Goal: Register for event/course

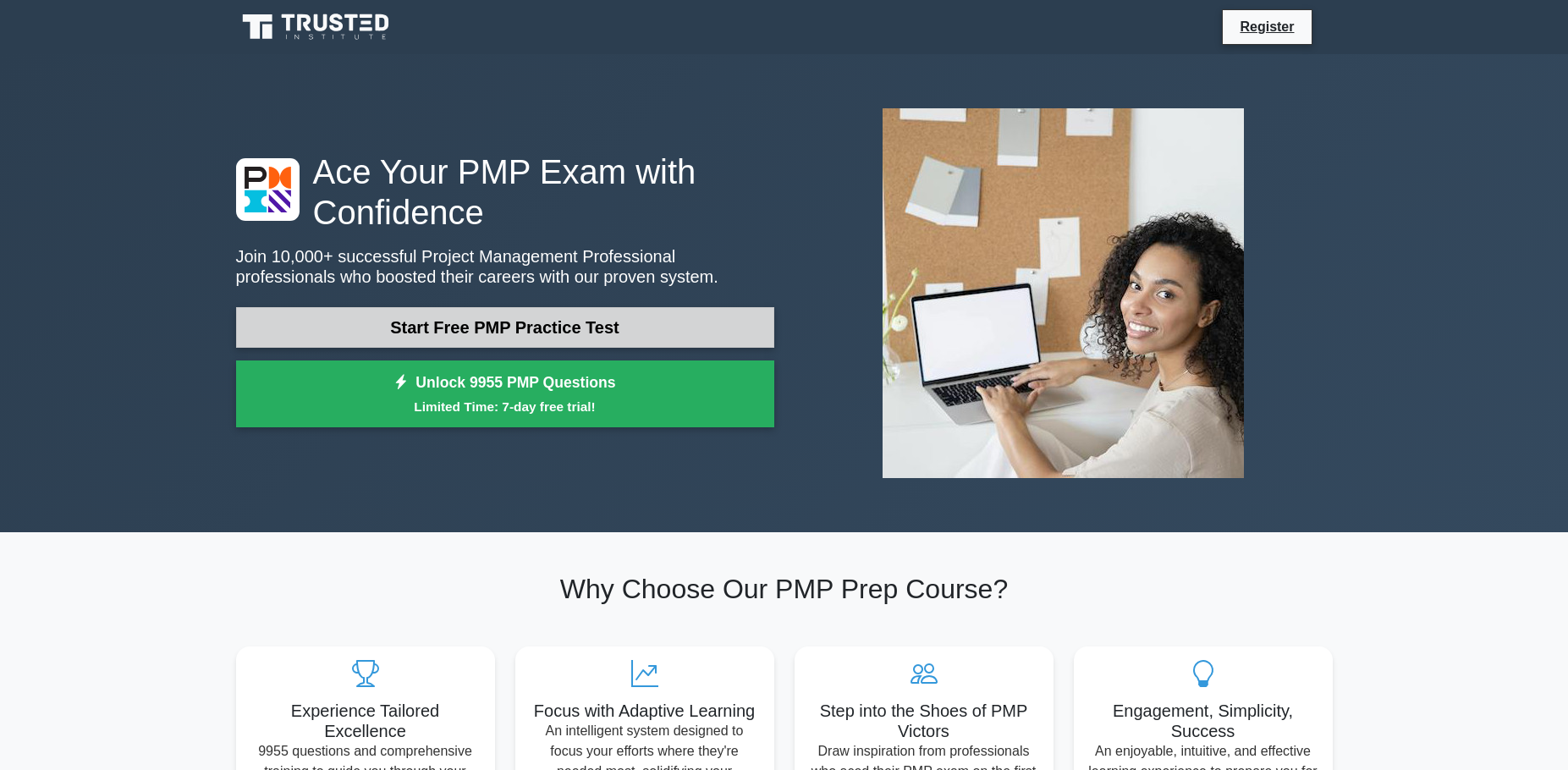
click at [435, 335] on link "Start Free PMP Practice Test" at bounding box center [505, 328] width 538 height 41
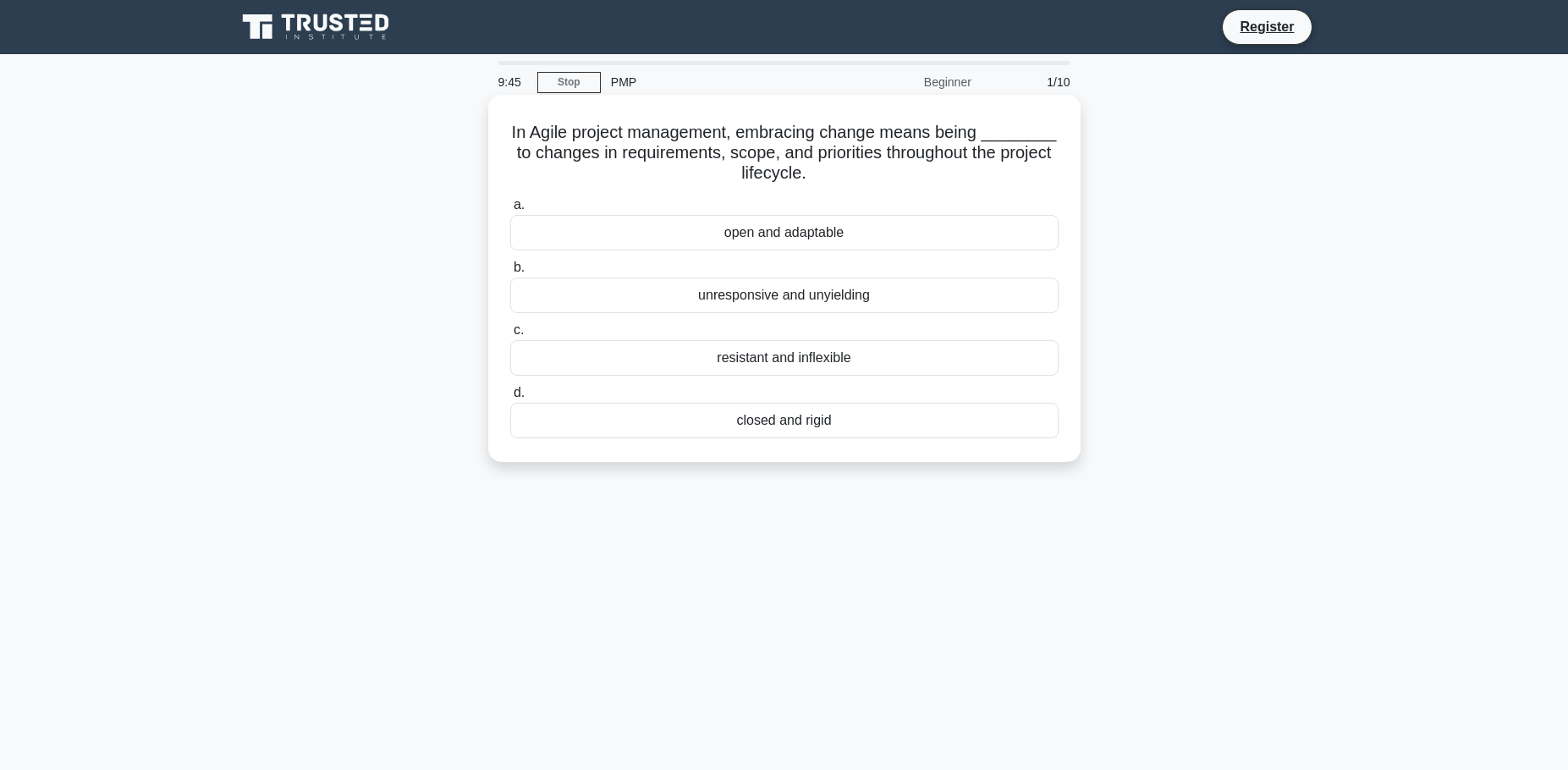
click at [829, 236] on div "open and adaptable" at bounding box center [784, 233] width 549 height 35
click at [511, 210] on input "a. open and adaptable" at bounding box center [511, 204] width 0 height 11
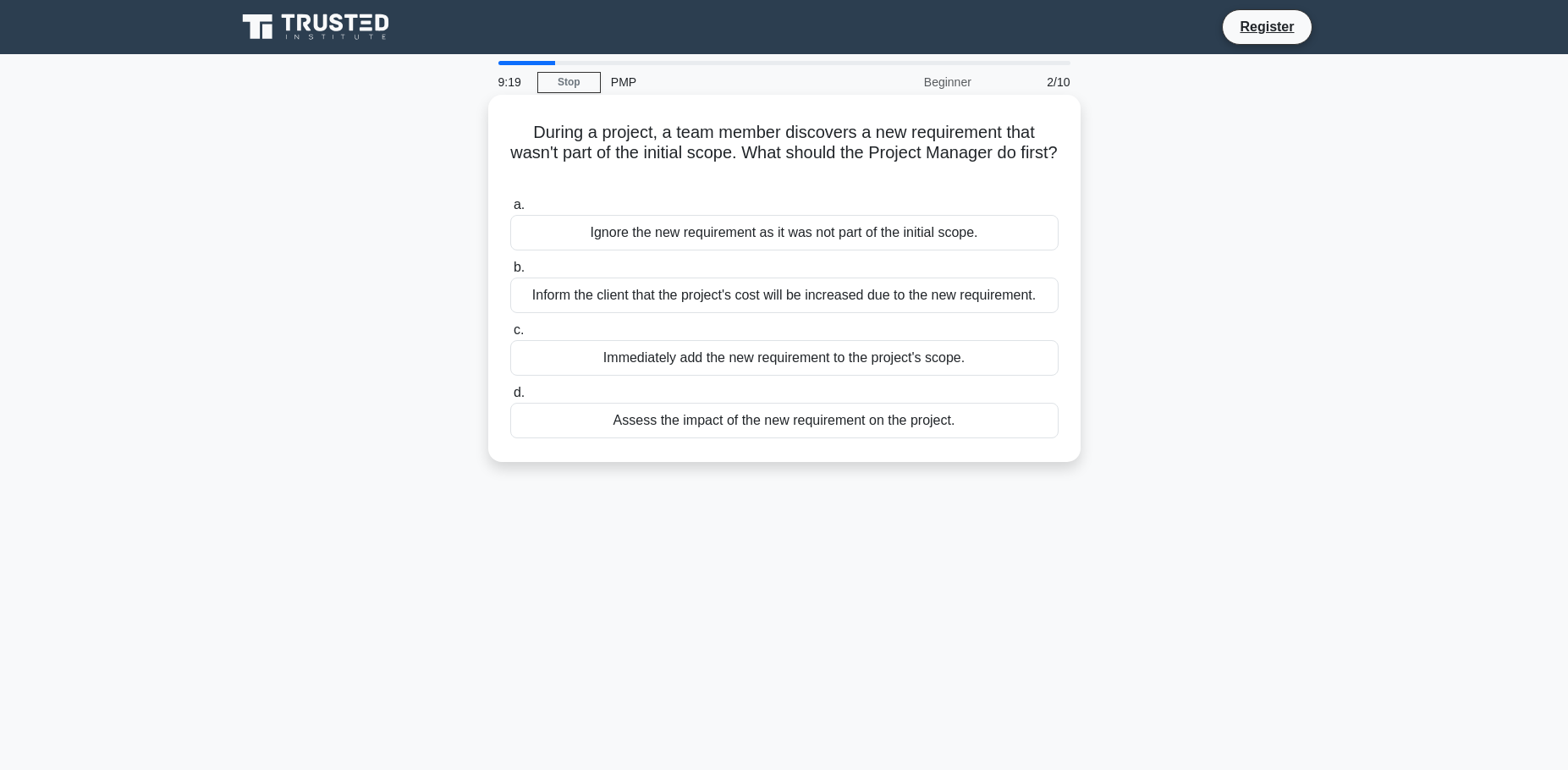
click at [878, 368] on div "Immediately add the new requirement to the project's scope." at bounding box center [784, 358] width 549 height 35
click at [511, 337] on input "c. Immediately add the new requirement to the project's scope." at bounding box center [511, 330] width 0 height 11
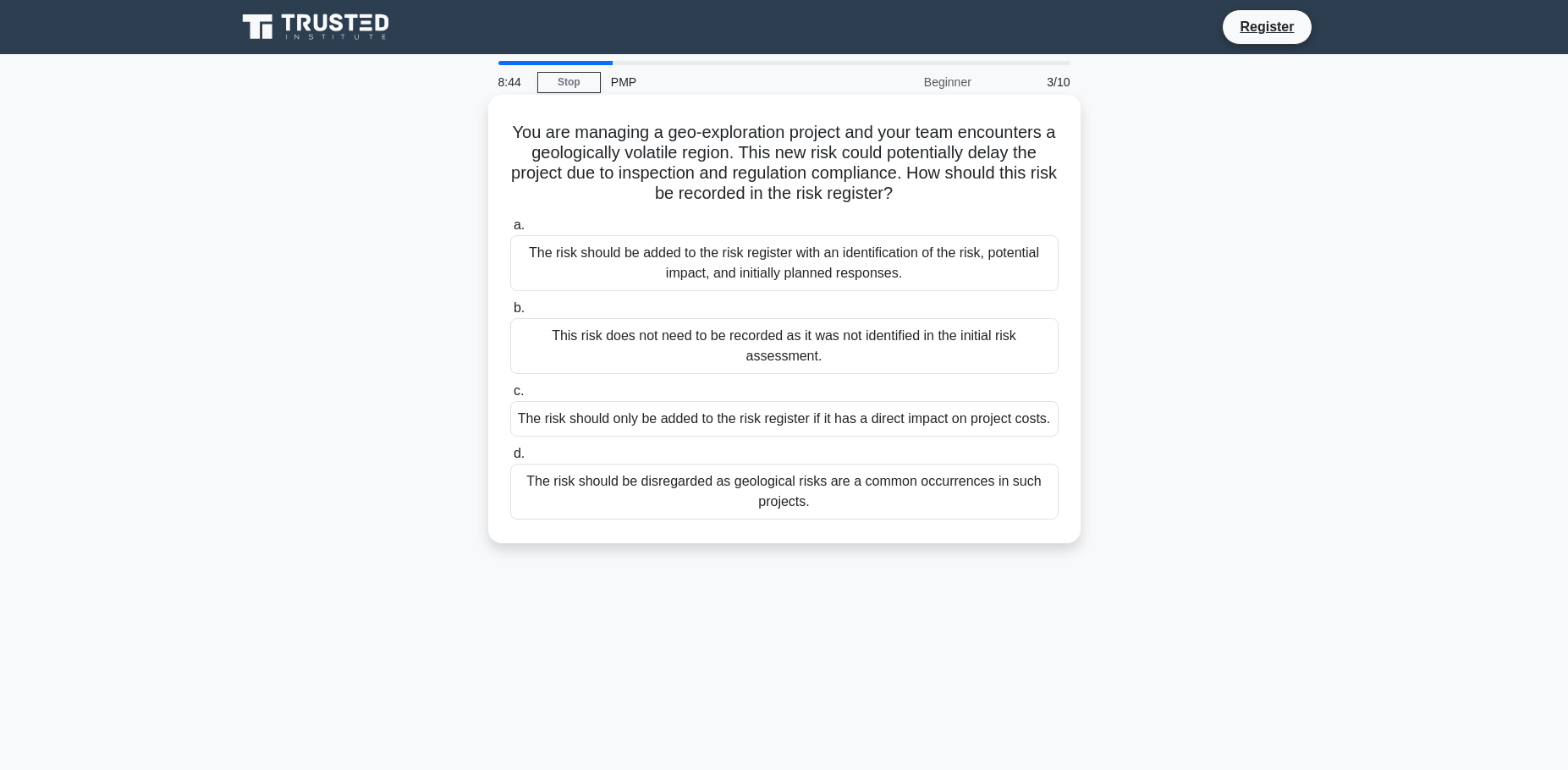
click at [831, 286] on div "The risk should be added to the risk register with an identification of the ris…" at bounding box center [784, 263] width 549 height 56
click at [511, 231] on input "a. The risk should be added to the risk register with an identification of the …" at bounding box center [511, 225] width 0 height 11
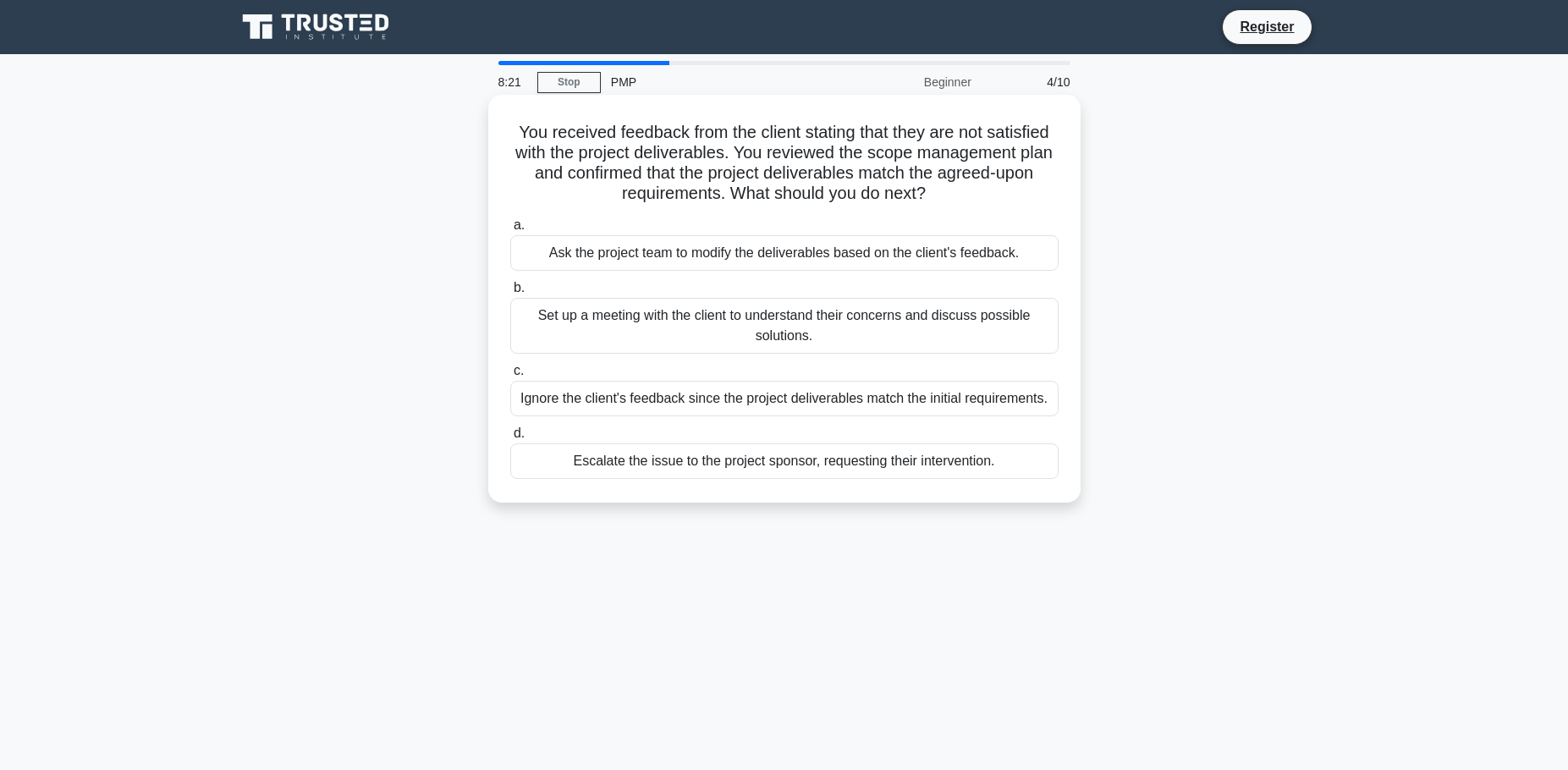
click at [864, 323] on div "Set up a meeting with the client to understand their concerns and discuss possi…" at bounding box center [784, 326] width 549 height 56
click at [511, 294] on input "b. Set up a meeting with the client to understand their concerns and discuss po…" at bounding box center [511, 288] width 0 height 11
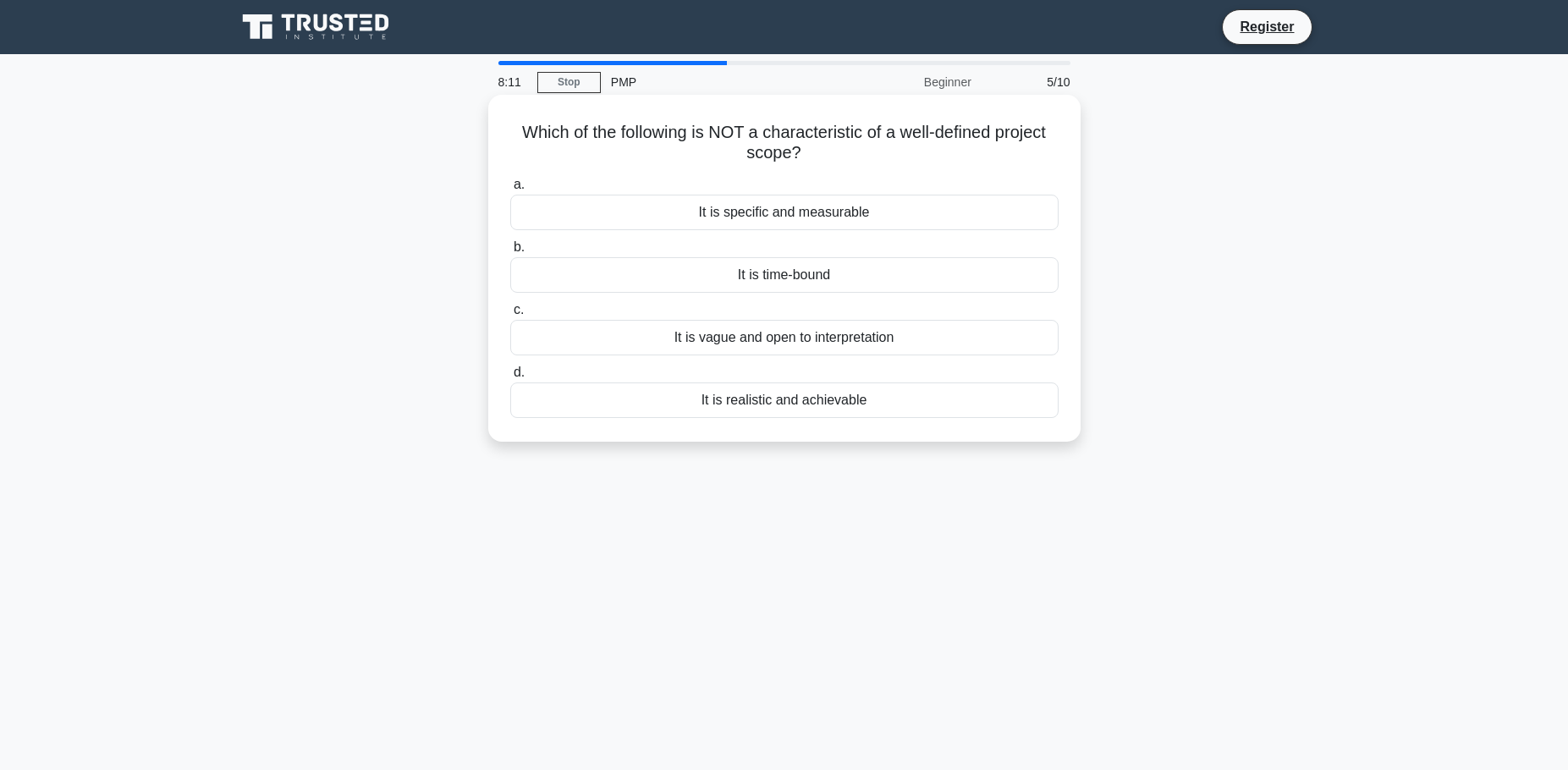
click at [807, 343] on div "It is vague and open to interpretation" at bounding box center [784, 338] width 549 height 35
click at [511, 316] on input "c. It is vague and open to interpretation" at bounding box center [511, 309] width 0 height 11
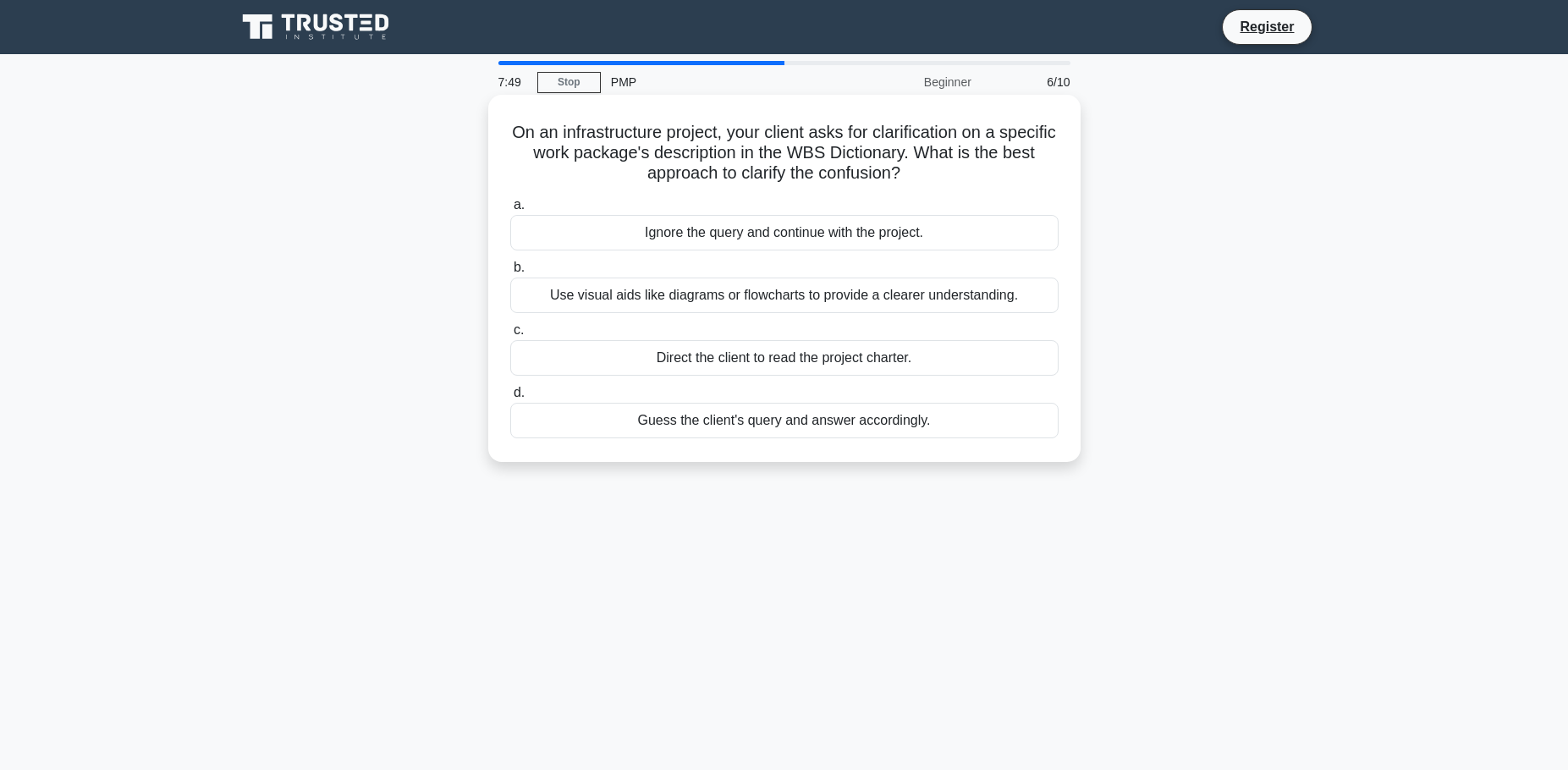
click at [824, 303] on div "Use visual aids like diagrams or flowcharts to provide a clearer understanding." at bounding box center [784, 295] width 549 height 35
click at [511, 273] on input "b. Use visual aids like diagrams or flowcharts to provide a clearer understandi…" at bounding box center [511, 267] width 0 height 11
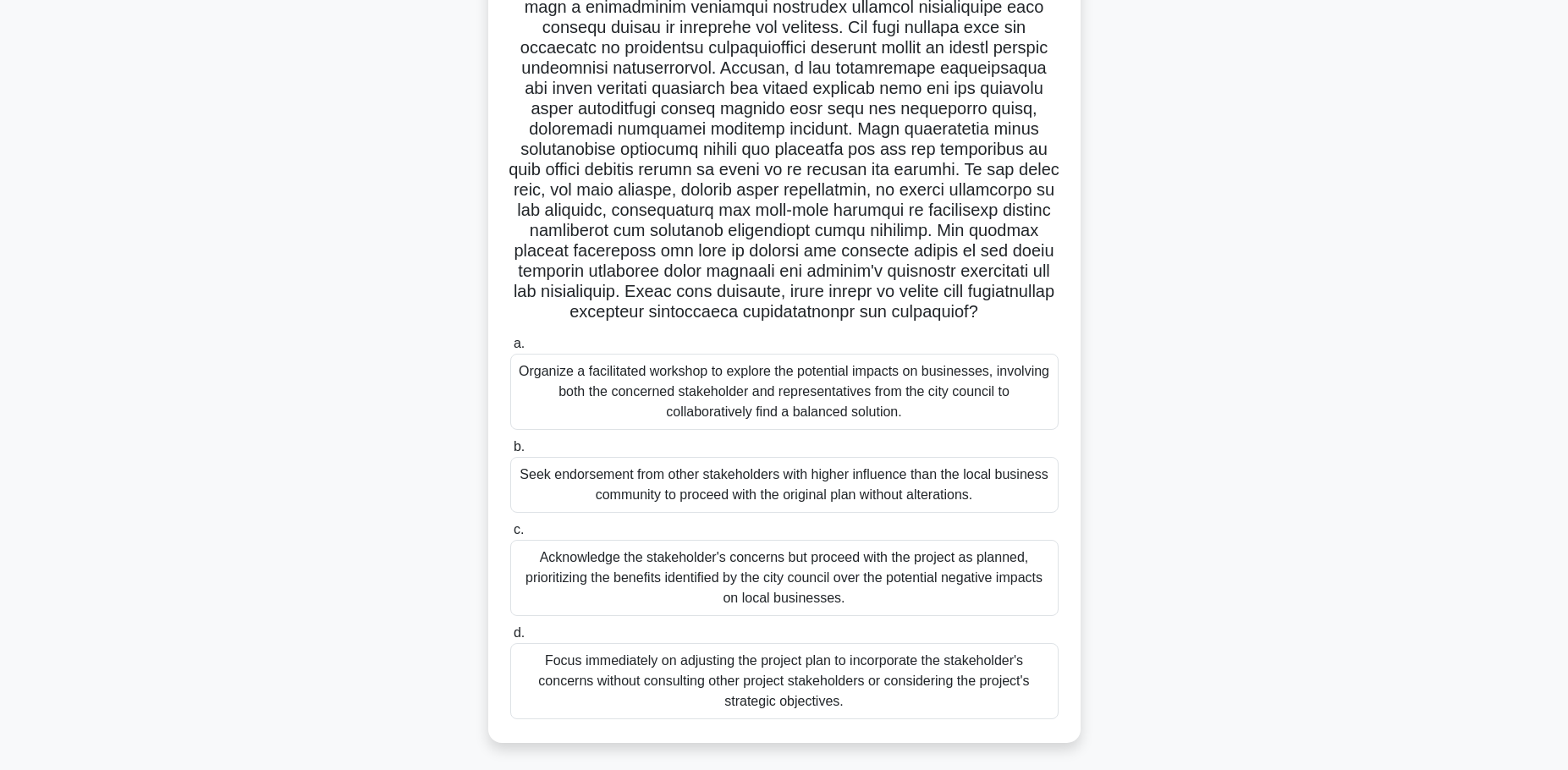
scroll to position [171, 0]
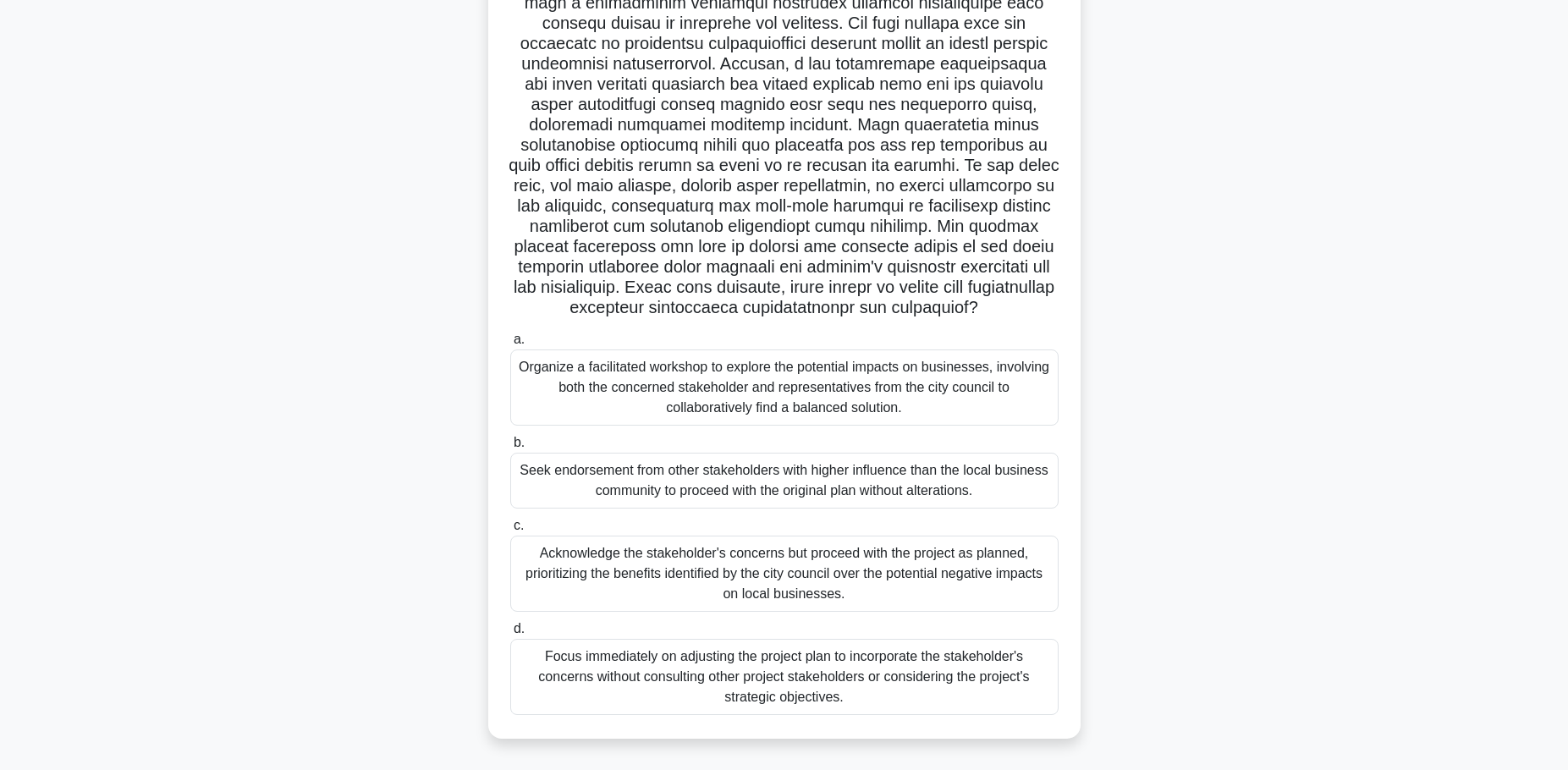
click at [1008, 385] on div "Organize a facilitated workshop to explore the potential impacts on businesses,…" at bounding box center [784, 387] width 549 height 76
click at [511, 345] on input "a. Organize a facilitated workshop to explore the potential impacts on business…" at bounding box center [511, 340] width 0 height 11
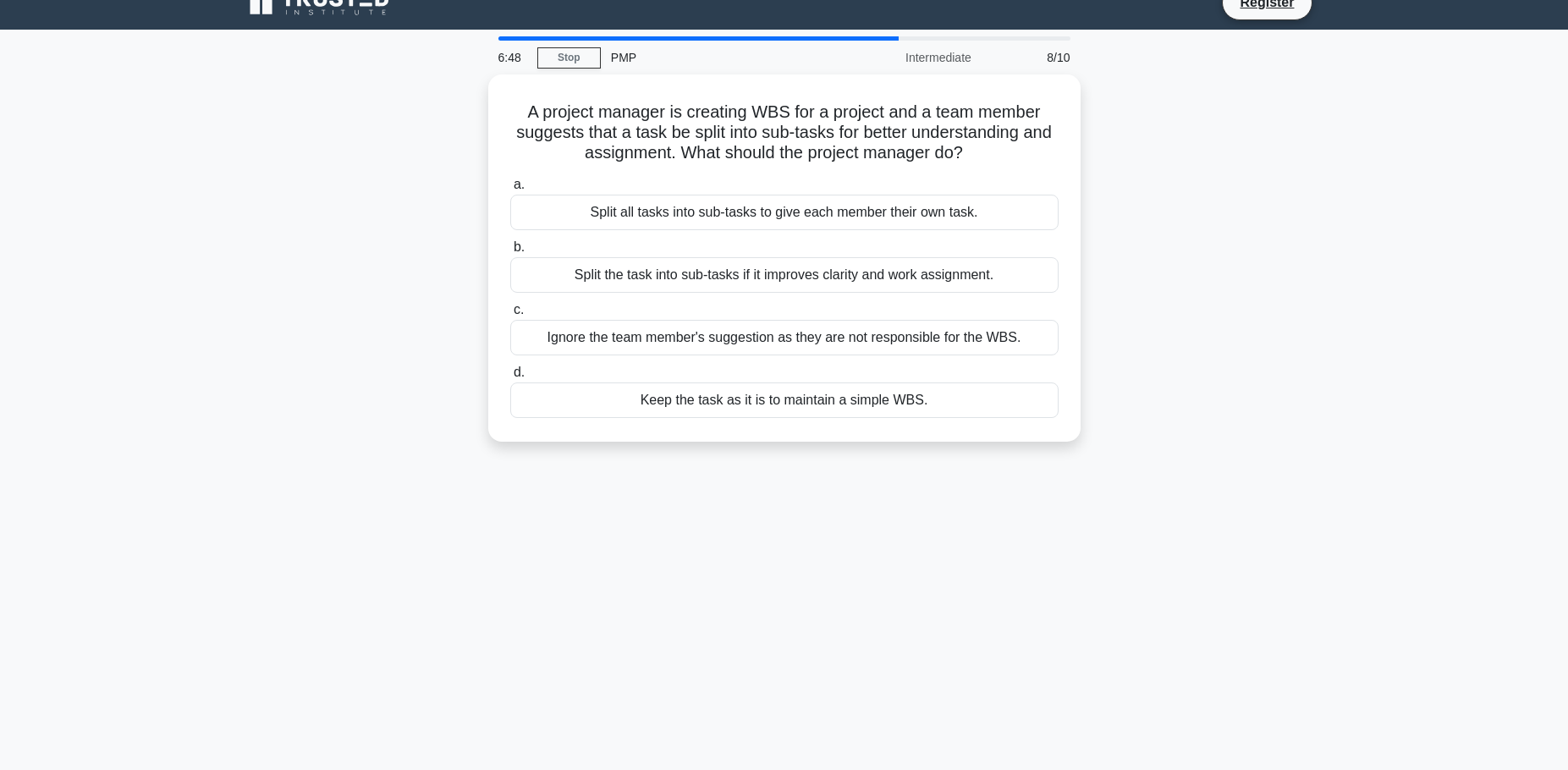
scroll to position [0, 0]
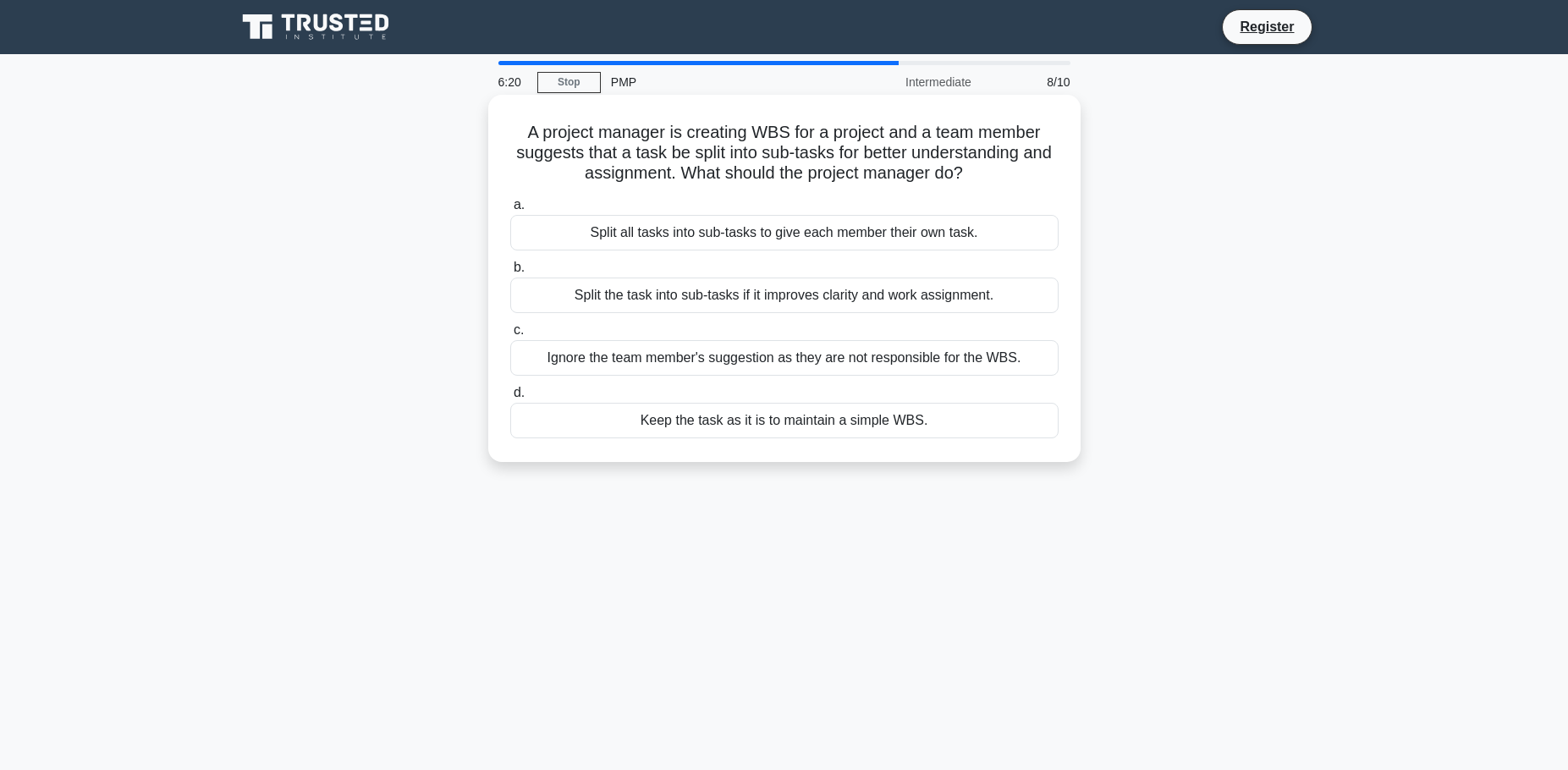
click at [814, 289] on div "Split the task into sub-tasks if it improves clarity and work assignment." at bounding box center [784, 295] width 549 height 35
click at [511, 273] on input "b. Split the task into sub-tasks if it improves clarity and work assignment." at bounding box center [511, 267] width 0 height 11
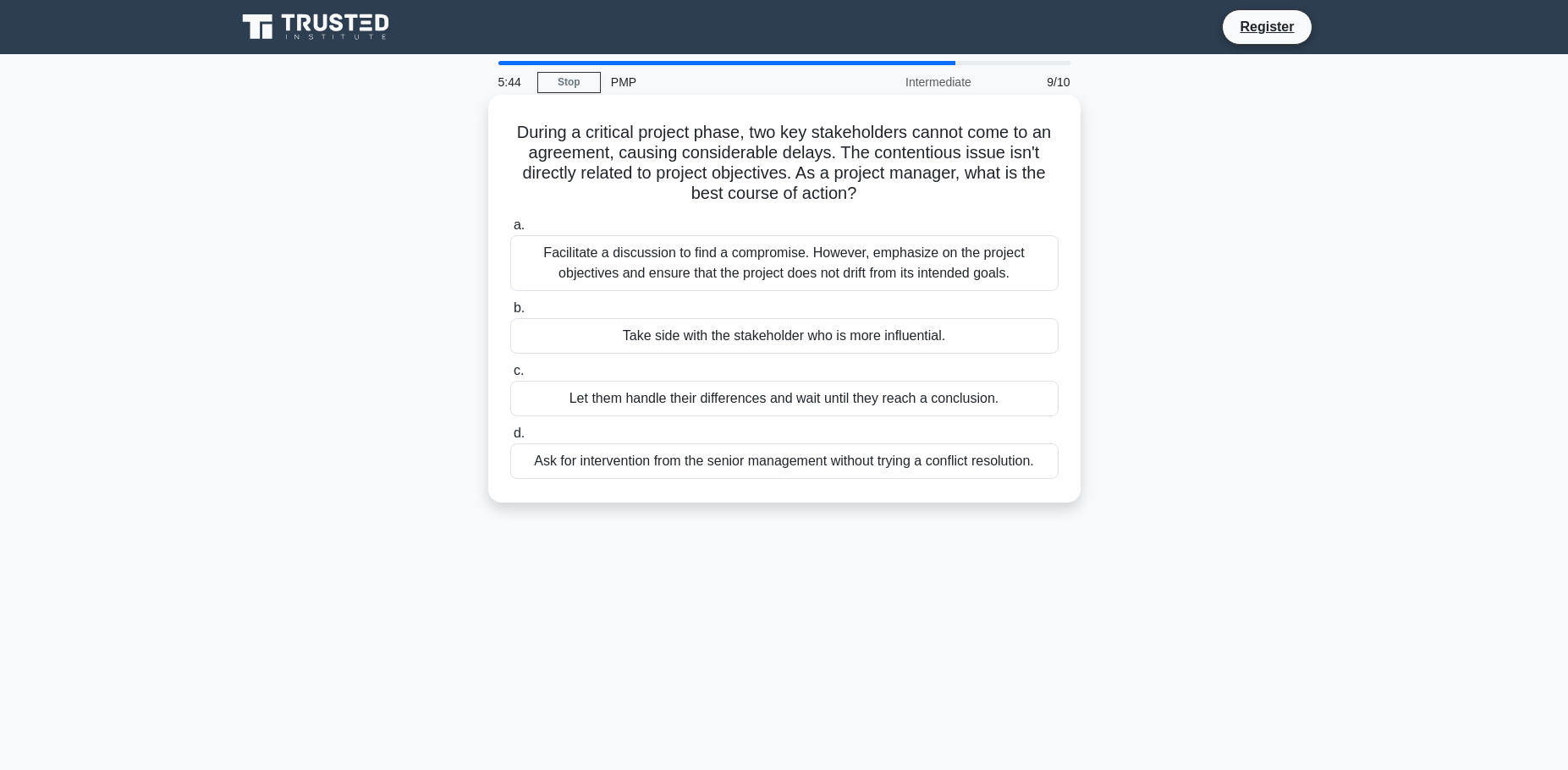
click at [902, 245] on div "Facilitate a discussion to find a compromise. However, emphasize on the project…" at bounding box center [784, 263] width 549 height 56
click at [511, 231] on input "a. Facilitate a discussion to find a compromise. However, emphasize on the proj…" at bounding box center [511, 225] width 0 height 11
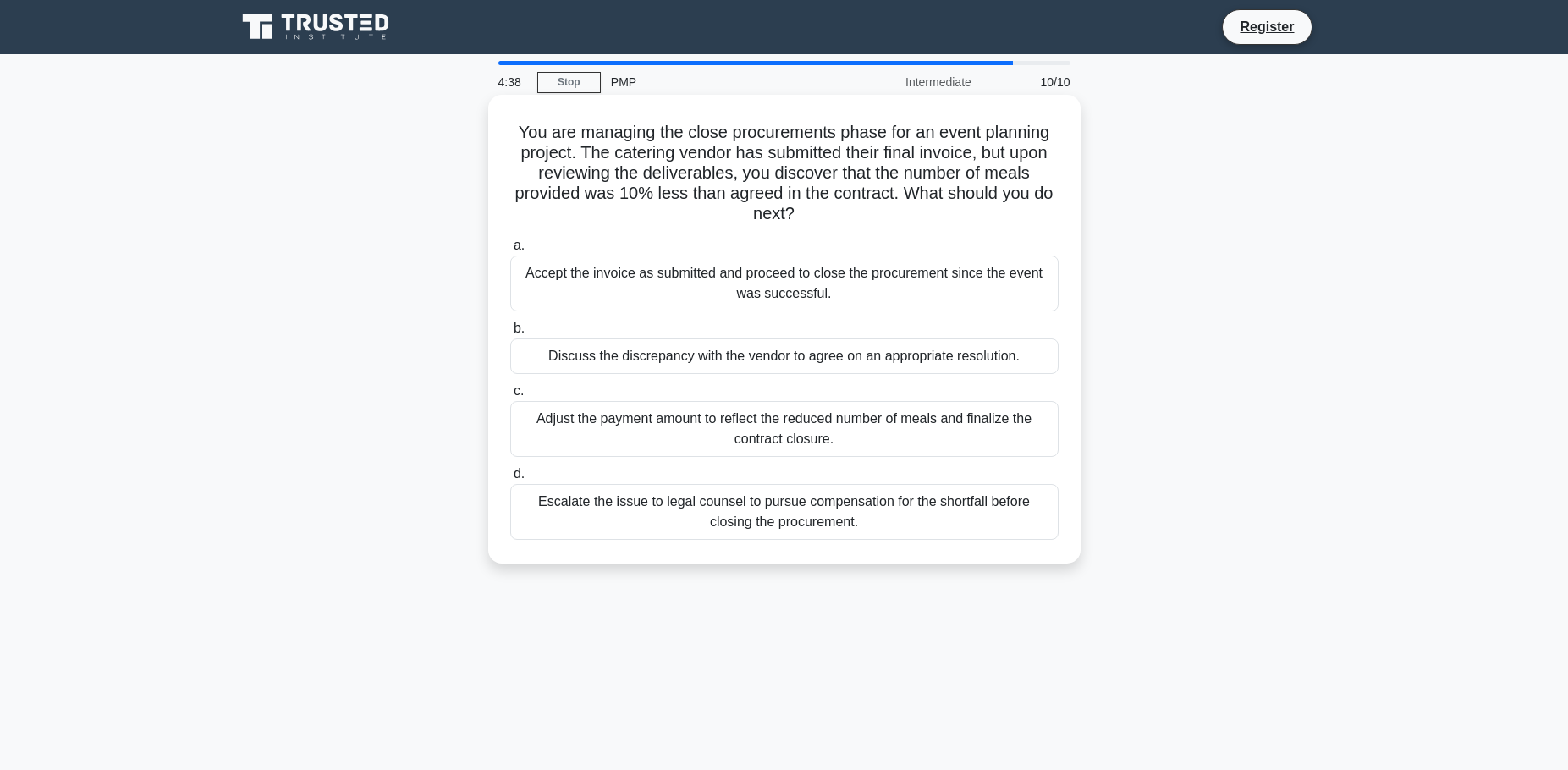
click at [708, 362] on div "Discuss the discrepancy with the vendor to agree on an appropriate resolution." at bounding box center [784, 356] width 549 height 35
click at [511, 335] on input "b. Discuss the discrepancy with the vendor to agree on an appropriate resolutio…" at bounding box center [511, 329] width 0 height 11
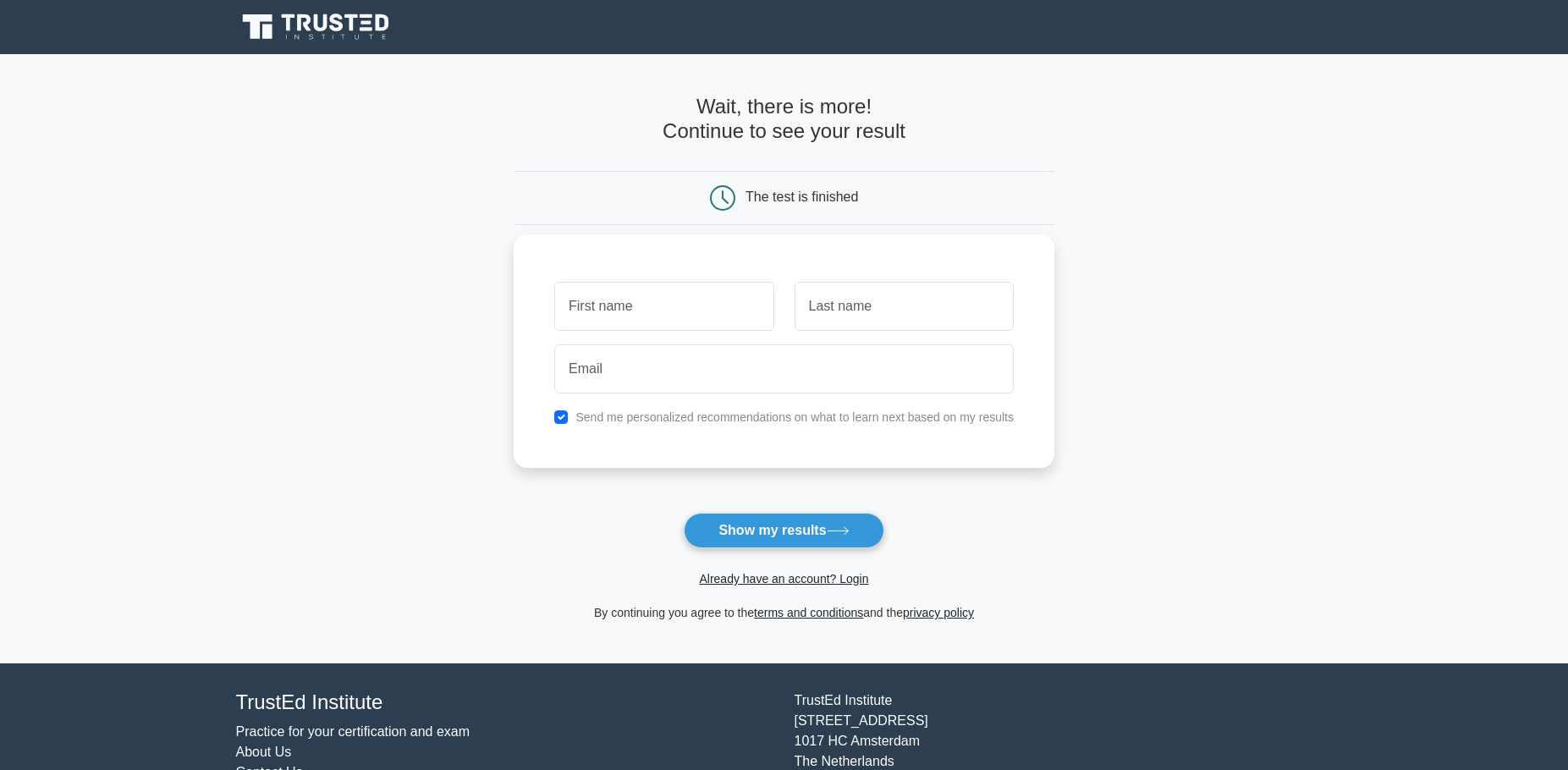
click at [695, 298] on input "text" at bounding box center [664, 306] width 219 height 49
type input "Jennifer"
click at [852, 299] on input "text" at bounding box center [904, 306] width 219 height 49
type input "Hull"
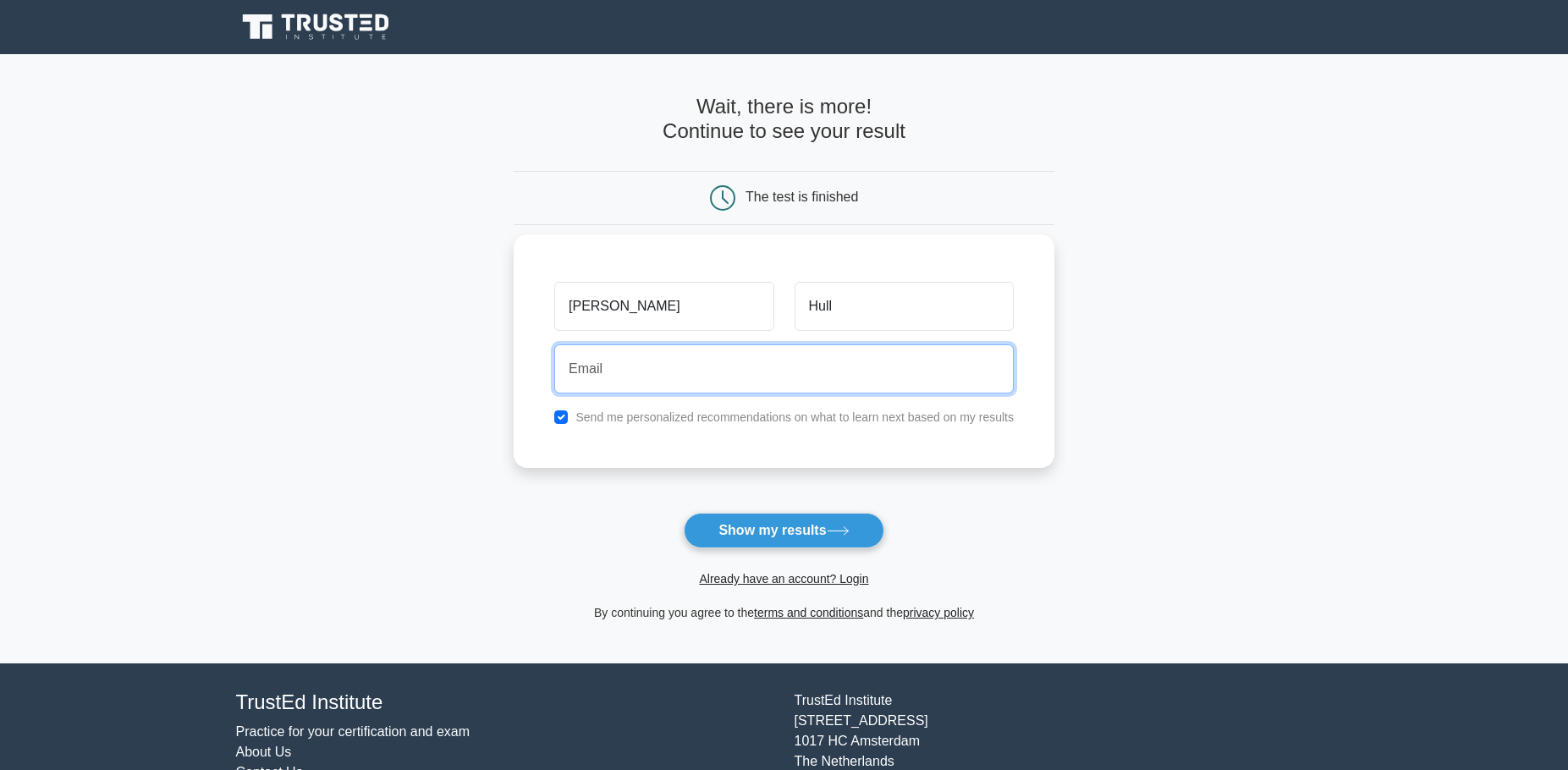
click at [743, 361] on input "email" at bounding box center [784, 369] width 460 height 49
type input "jnhull21@gmail.com"
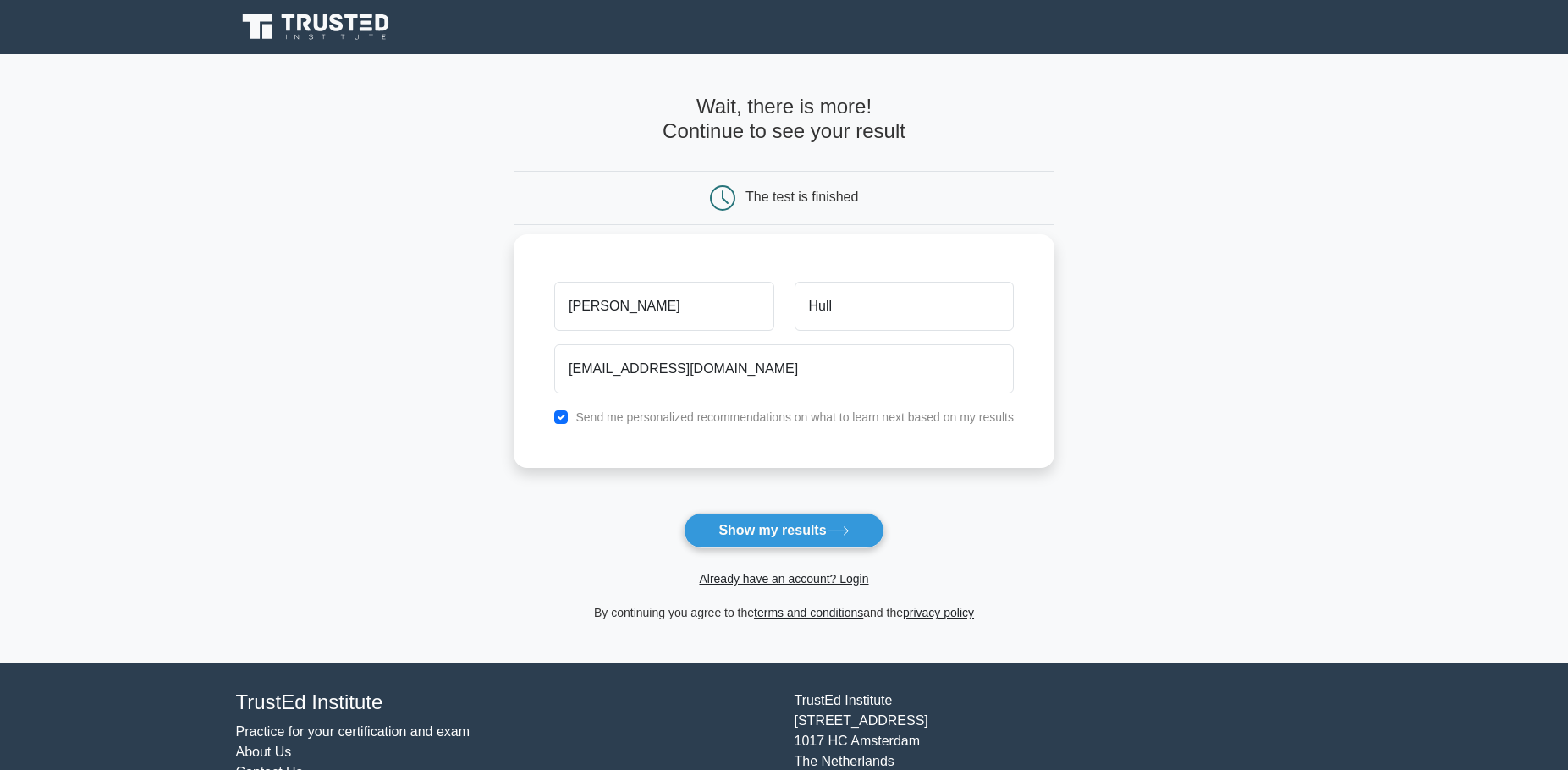
click at [757, 414] on label "Send me personalized recommendations on what to learn next based on my results" at bounding box center [794, 418] width 438 height 14
click at [568, 420] on input "checkbox" at bounding box center [561, 418] width 14 height 14
checkbox input "false"
click at [801, 528] on button "Show my results" at bounding box center [784, 530] width 200 height 35
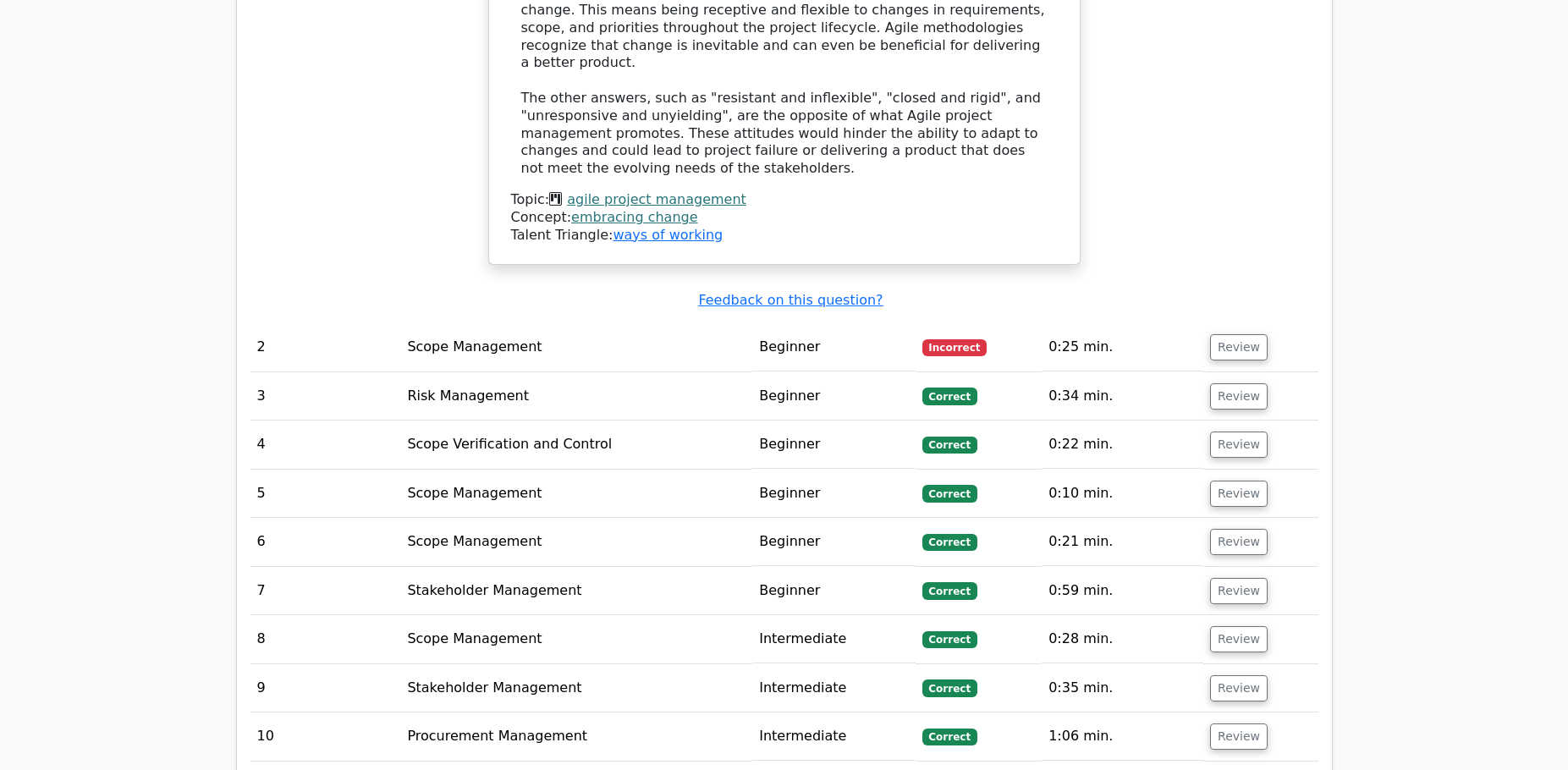
scroll to position [1947, 0]
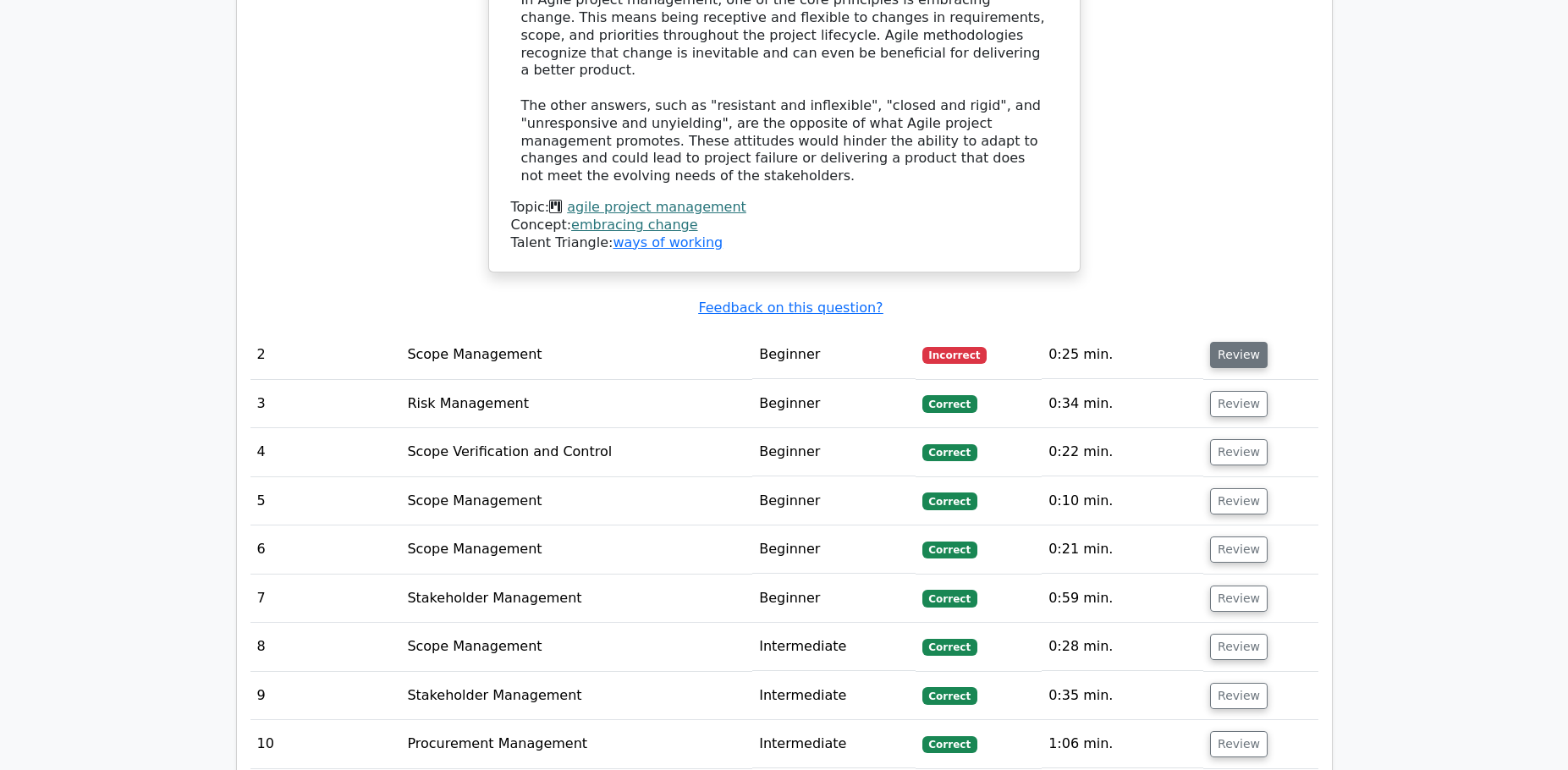
click at [1231, 342] on button "Review" at bounding box center [1238, 355] width 58 height 26
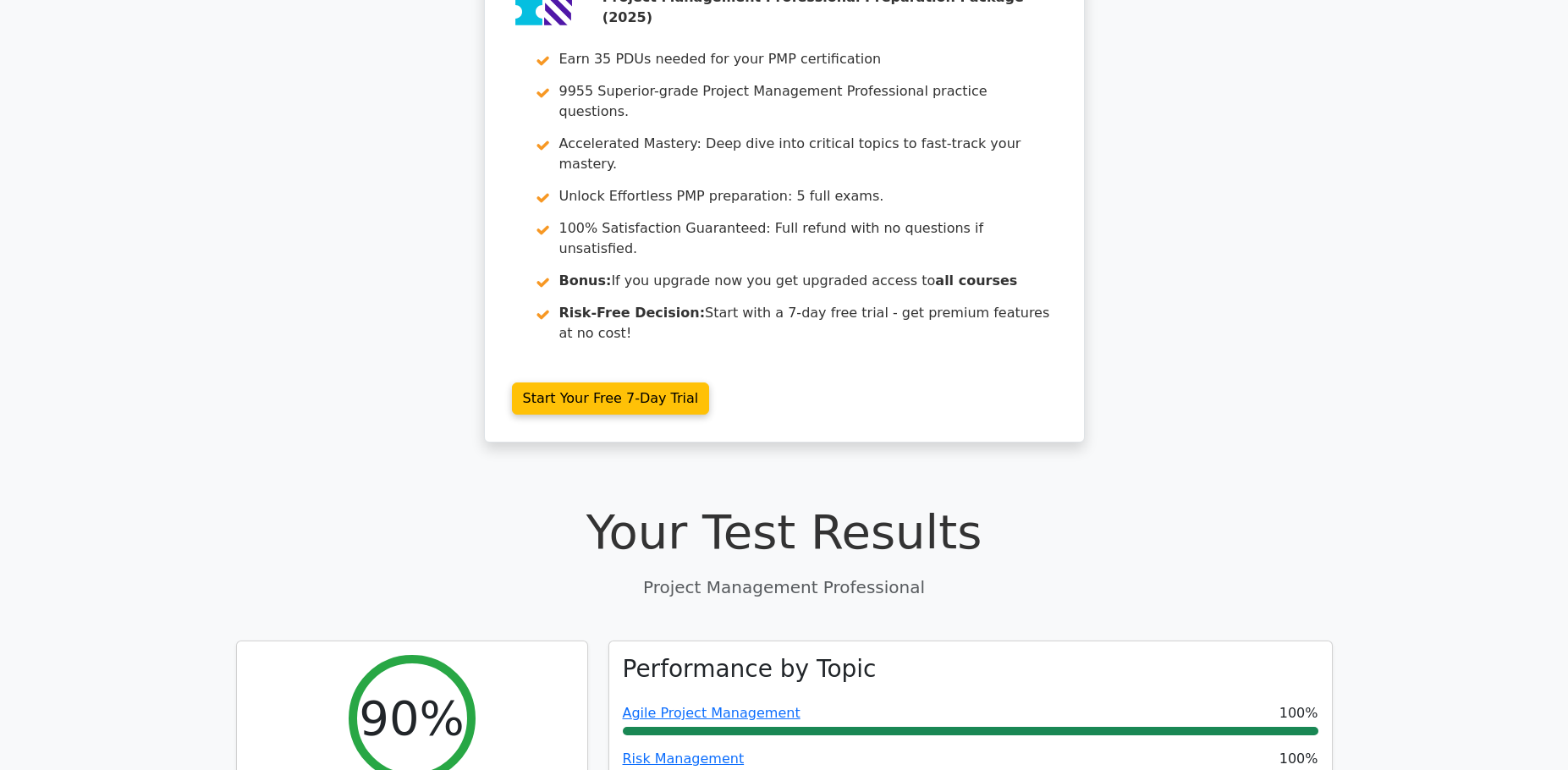
scroll to position [0, 0]
